Goal: Task Accomplishment & Management: Manage account settings

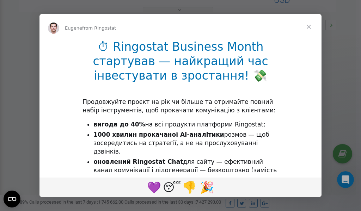
click at [309, 27] on span "Close" at bounding box center [308, 26] width 25 height 25
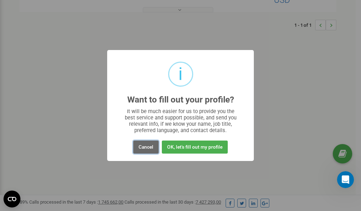
click at [149, 147] on button "Cancel" at bounding box center [145, 147] width 25 height 13
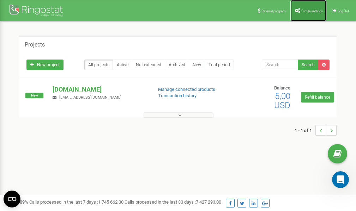
click at [304, 10] on span "Profile settings" at bounding box center [312, 11] width 22 height 4
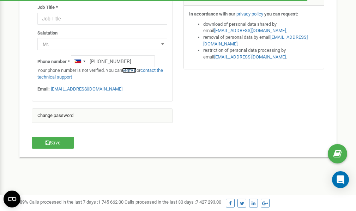
click at [131, 71] on link "verify it" at bounding box center [129, 70] width 14 height 5
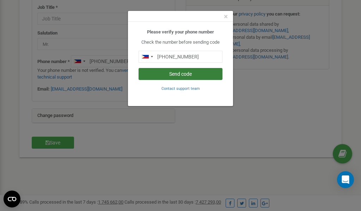
click at [194, 72] on button "Send code" at bounding box center [181, 74] width 84 height 12
